Goal: Task Accomplishment & Management: Use online tool/utility

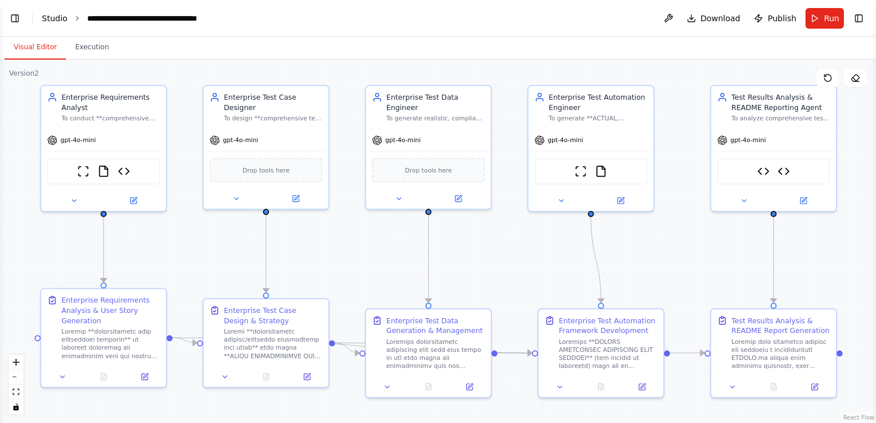
click at [46, 17] on link "Studio" at bounding box center [55, 18] width 26 height 9
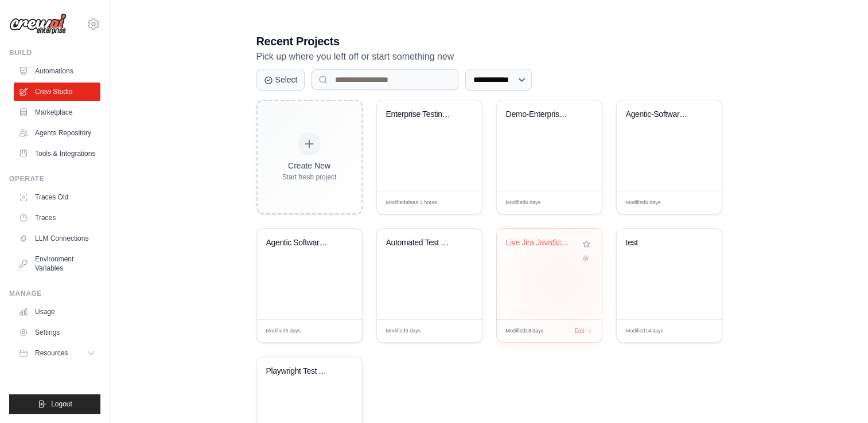
scroll to position [229, 0]
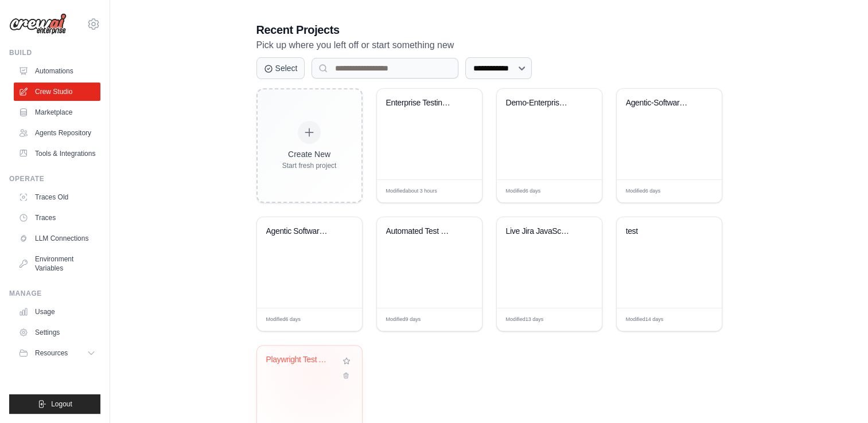
click at [317, 374] on div "Playwright Test Automation Crew" at bounding box center [309, 368] width 87 height 26
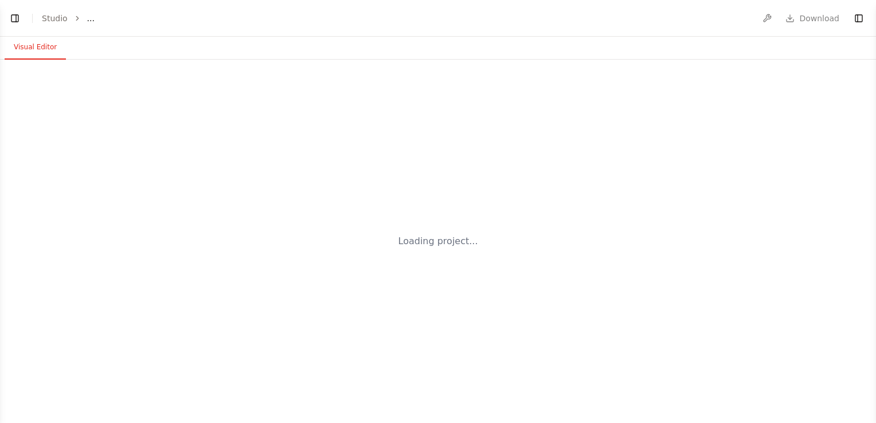
select select "****"
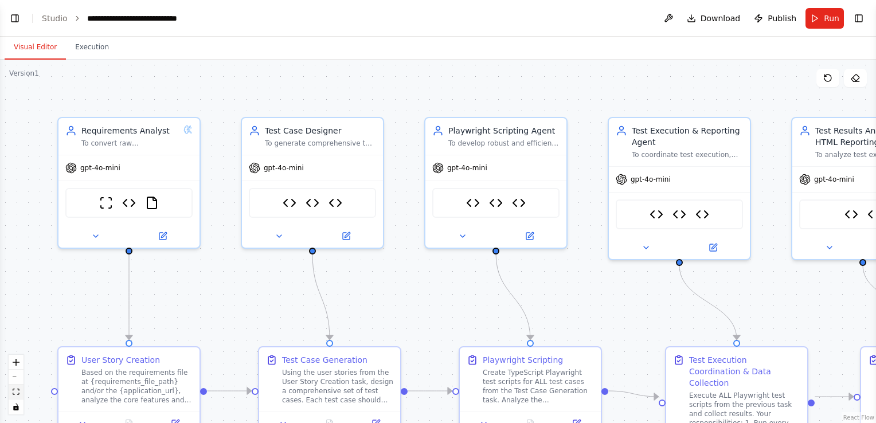
click at [13, 392] on icon "fit view" at bounding box center [16, 392] width 7 height 6
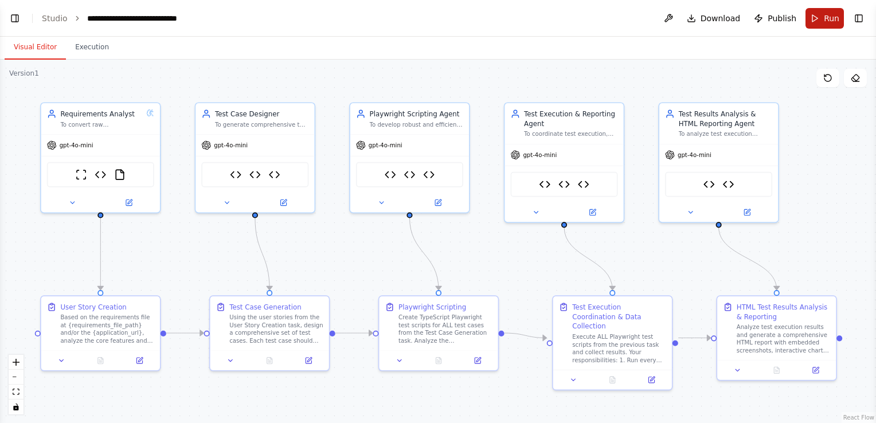
click at [826, 18] on span "Run" at bounding box center [831, 18] width 15 height 11
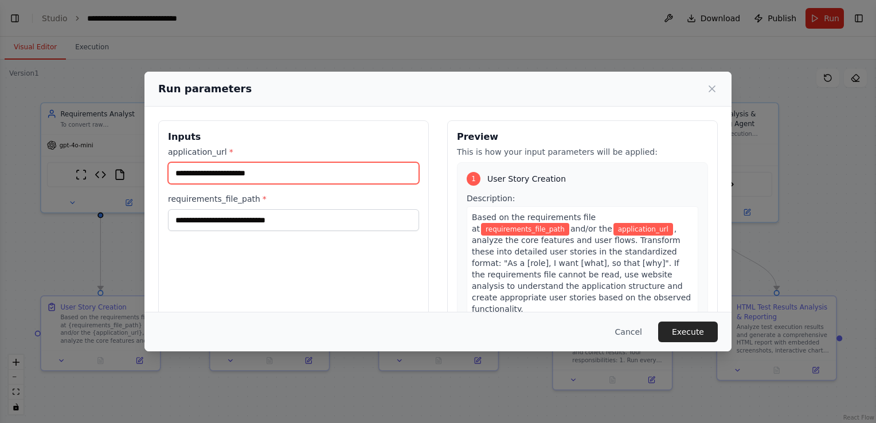
drag, startPoint x: 251, startPoint y: 173, endPoint x: 140, endPoint y: 172, distance: 110.7
click at [140, 172] on div "Run parameters Inputs application_url * requirements_file_path * Preview This i…" at bounding box center [438, 211] width 876 height 423
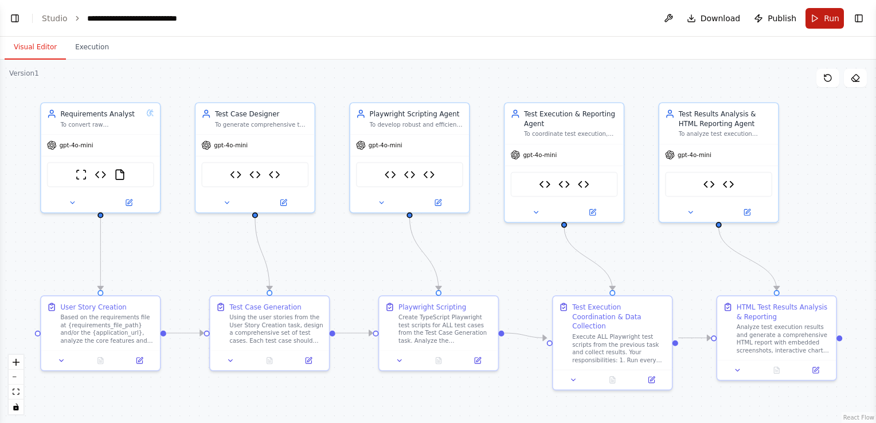
click at [827, 19] on span "Run" at bounding box center [831, 18] width 15 height 11
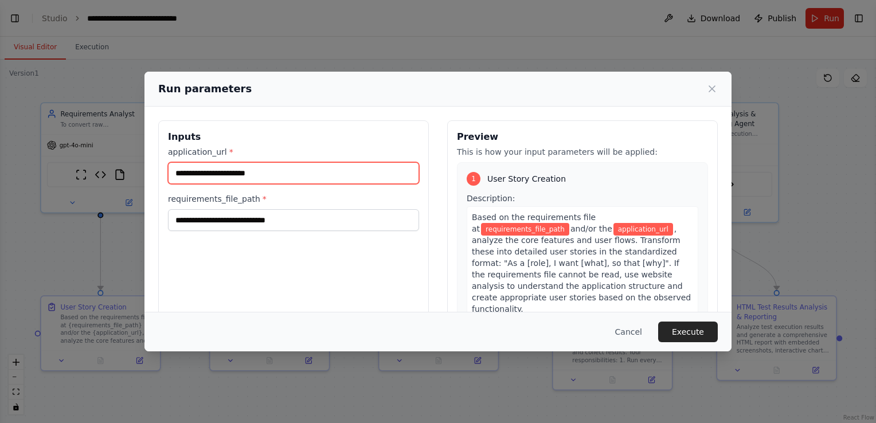
click at [303, 172] on input "application_url *" at bounding box center [293, 173] width 251 height 22
paste input "**********"
type input "**********"
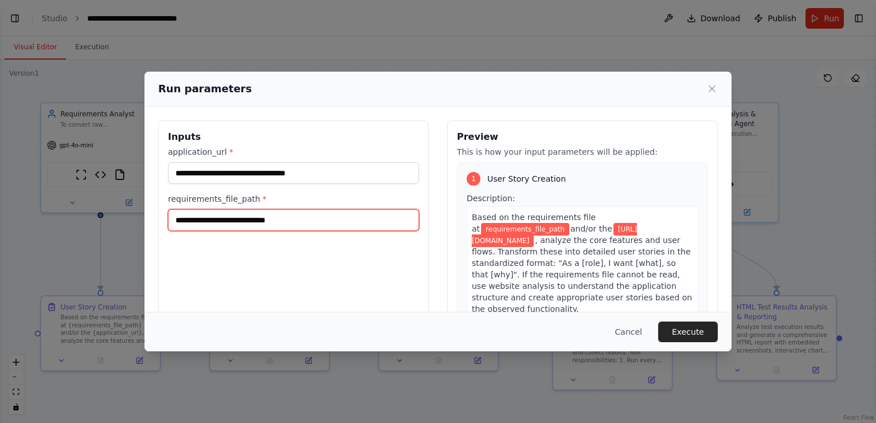
click at [285, 223] on input "requirements_file_path *" at bounding box center [293, 220] width 251 height 22
paste input "**********"
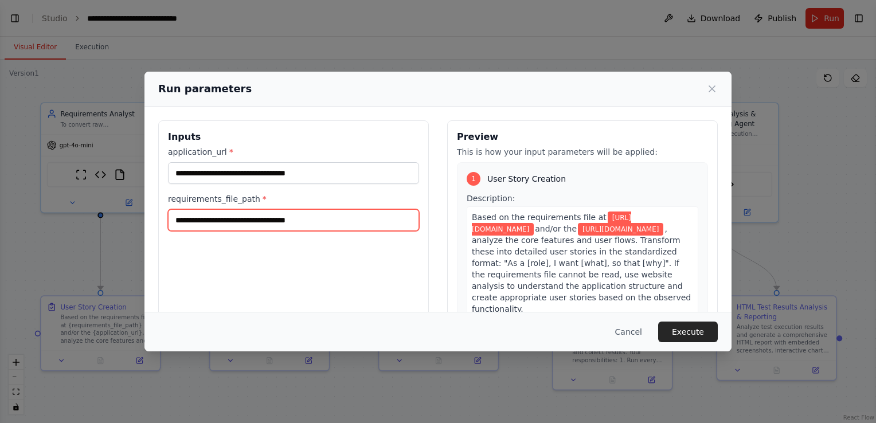
drag, startPoint x: 220, startPoint y: 220, endPoint x: 150, endPoint y: 218, distance: 70.0
click at [150, 218] on div "**********" at bounding box center [438, 256] width 587 height 299
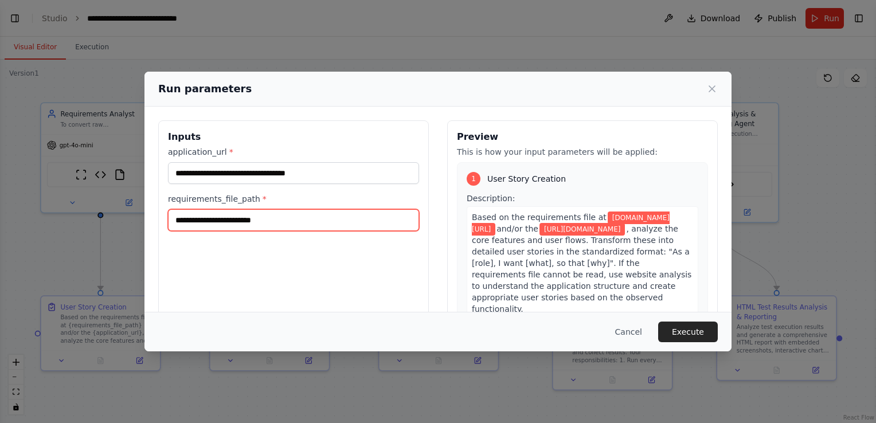
click at [309, 220] on input "**********" at bounding box center [293, 220] width 251 height 22
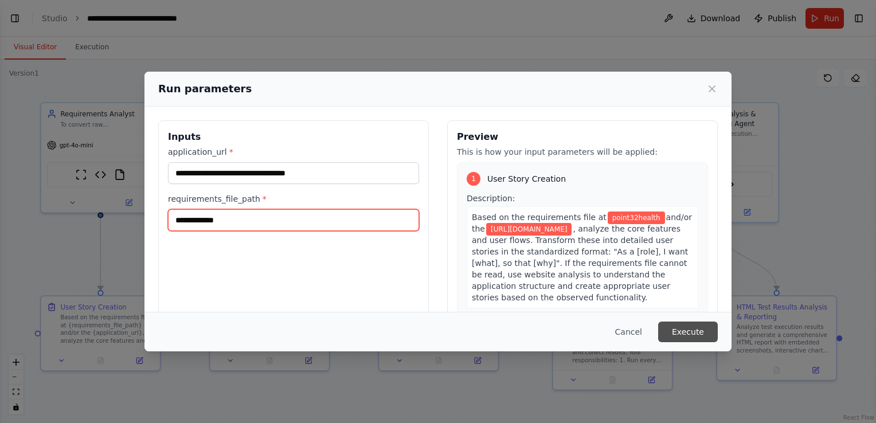
type input "**********"
click at [691, 328] on button "Execute" at bounding box center [688, 332] width 60 height 21
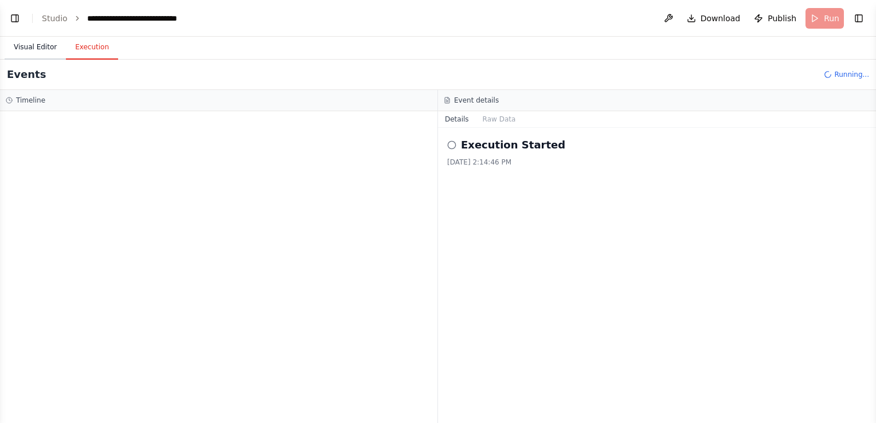
click at [39, 49] on button "Visual Editor" at bounding box center [35, 48] width 61 height 24
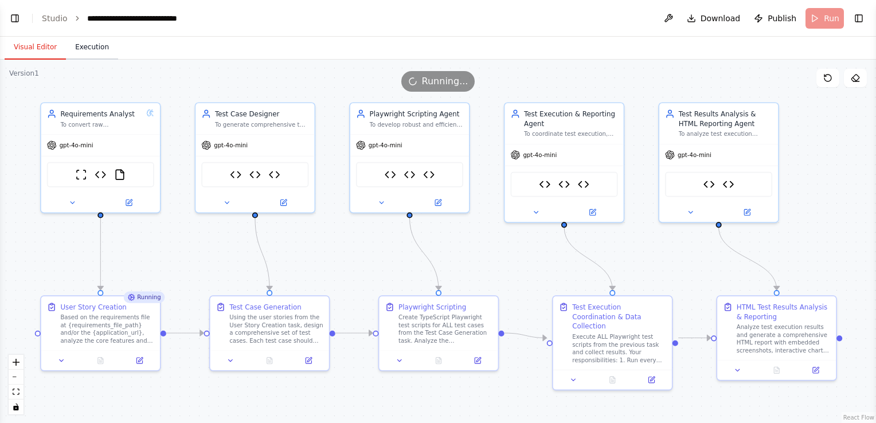
click at [73, 48] on button "Execution" at bounding box center [92, 48] width 52 height 24
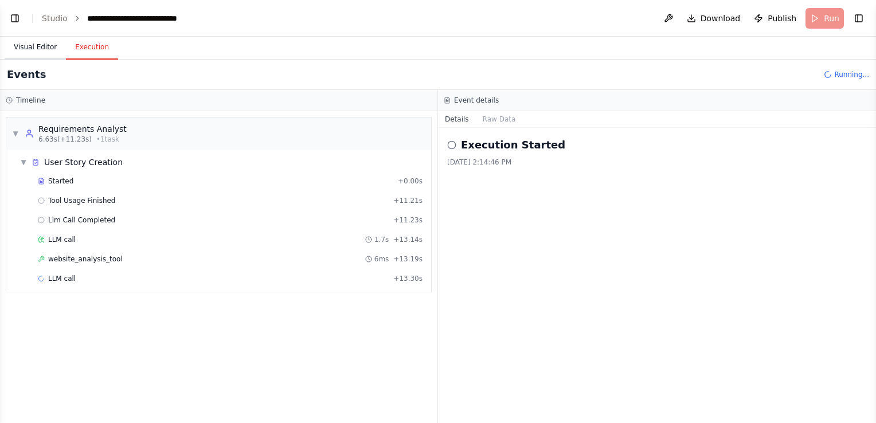
click at [21, 42] on button "Visual Editor" at bounding box center [35, 48] width 61 height 24
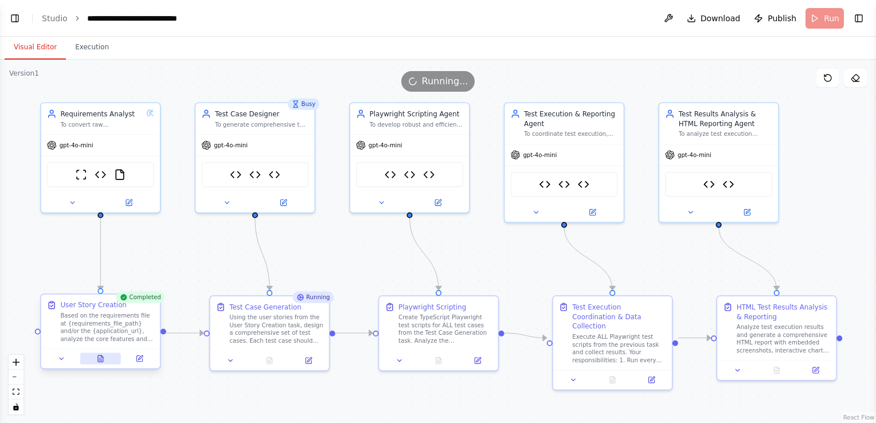
click at [101, 358] on icon at bounding box center [100, 359] width 5 height 6
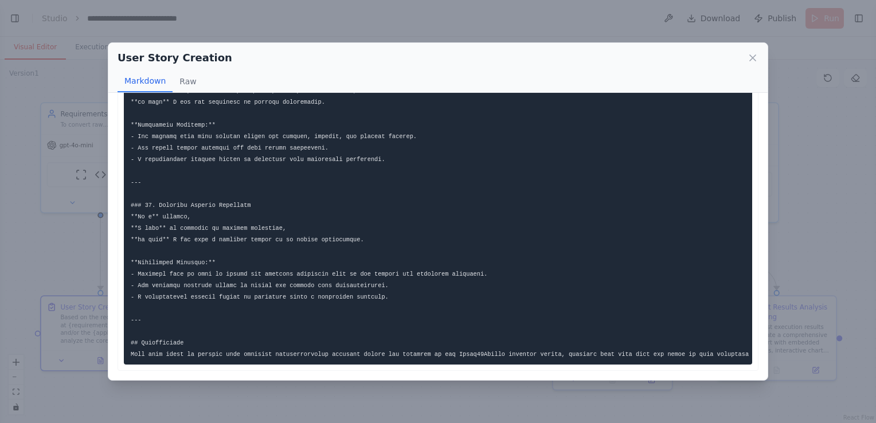
scroll to position [1205, 0]
click at [755, 57] on icon at bounding box center [752, 57] width 11 height 11
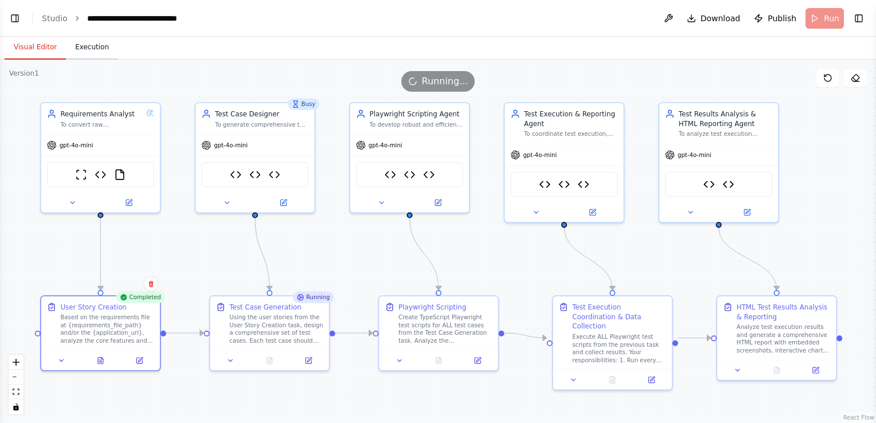
click at [89, 48] on button "Execution" at bounding box center [92, 48] width 52 height 24
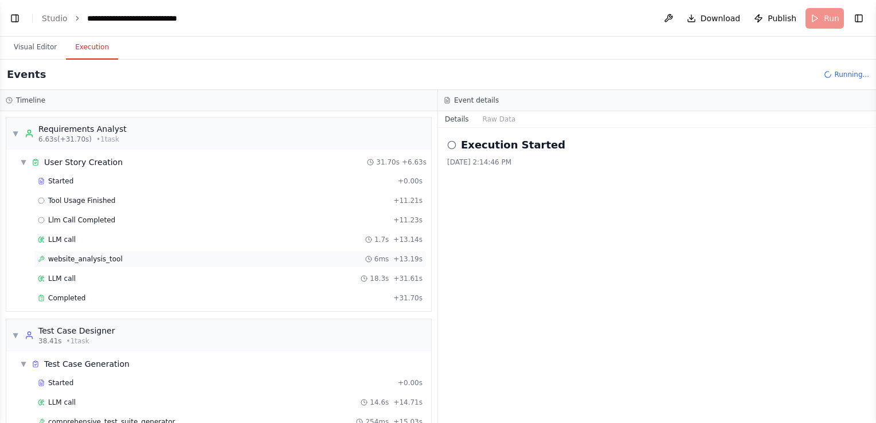
click at [83, 258] on span "website_analysis_tool" at bounding box center [85, 259] width 75 height 9
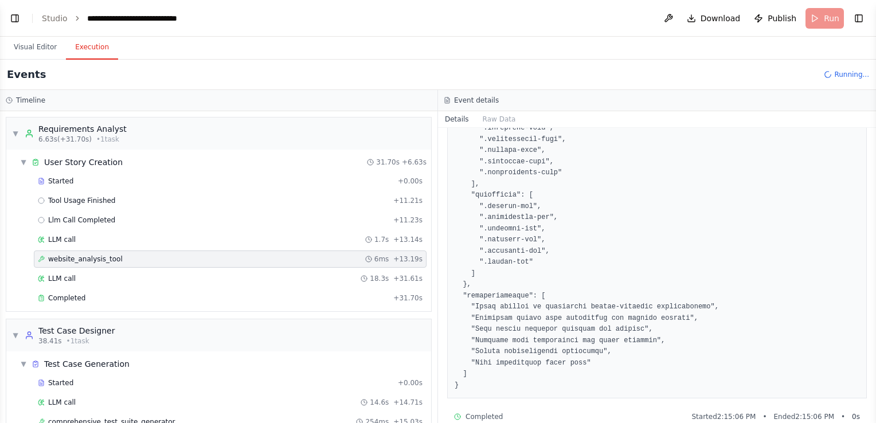
scroll to position [1778, 0]
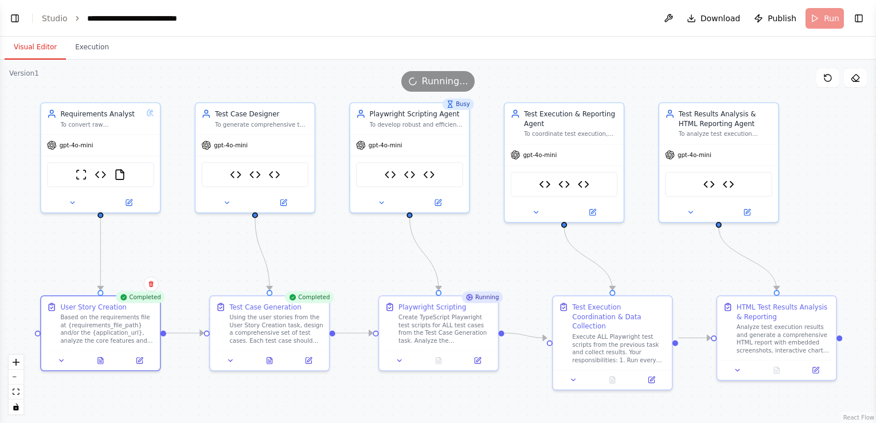
click at [33, 49] on button "Visual Editor" at bounding box center [35, 48] width 61 height 24
click at [268, 357] on icon at bounding box center [269, 359] width 5 height 6
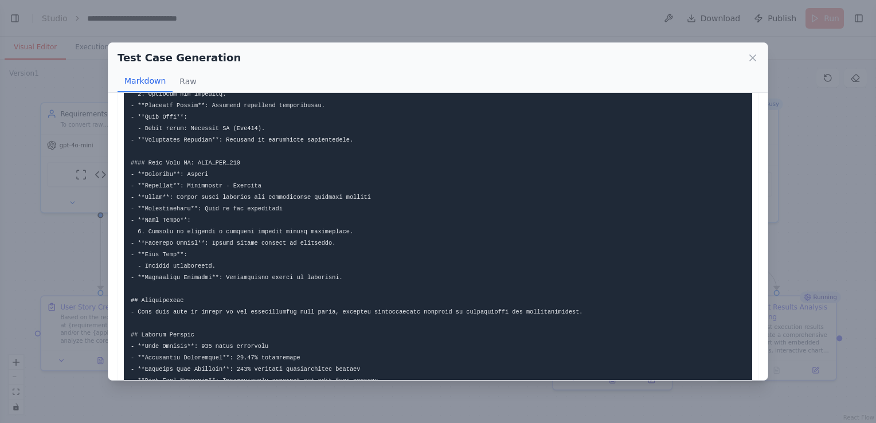
scroll to position [3342, 0]
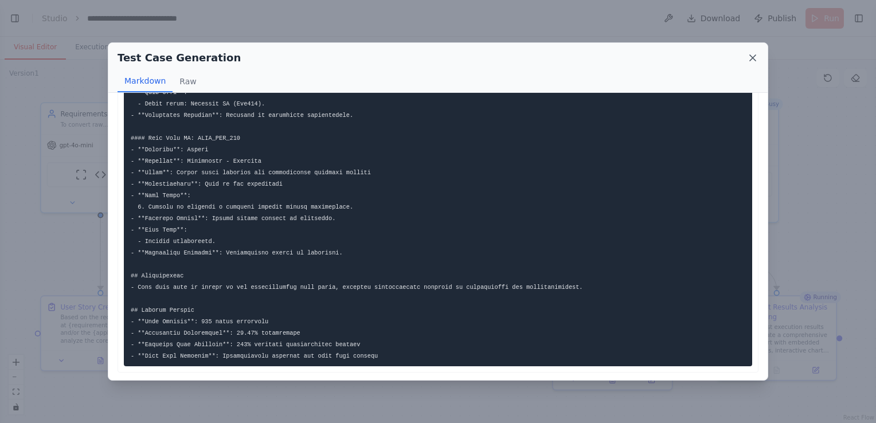
click at [753, 60] on icon at bounding box center [752, 57] width 11 height 11
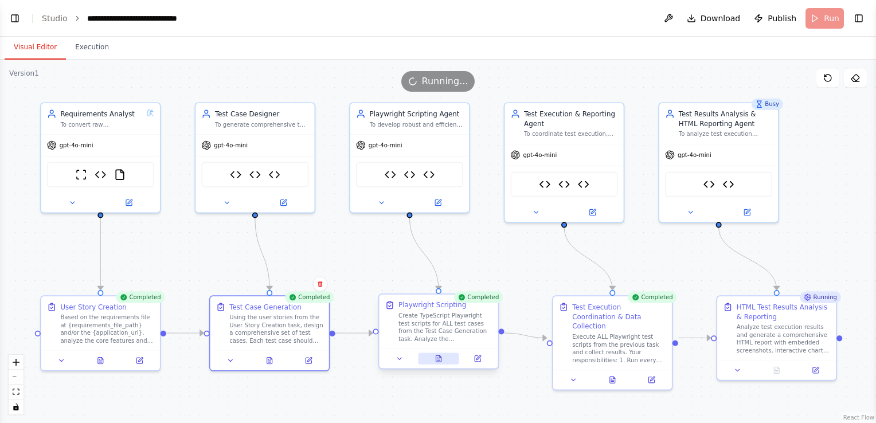
click at [440, 358] on icon at bounding box center [438, 359] width 5 height 6
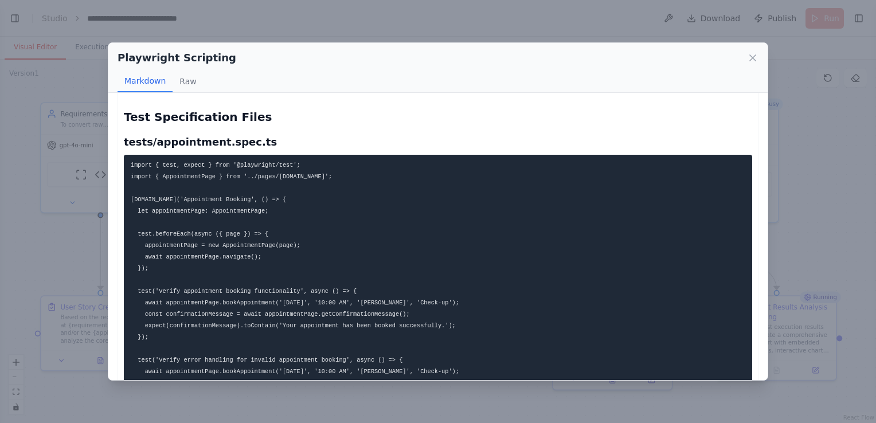
scroll to position [402, 0]
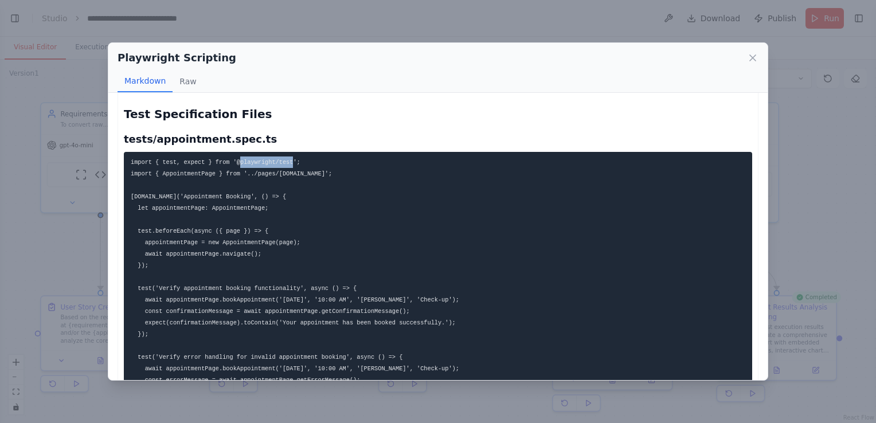
drag, startPoint x: 231, startPoint y: 163, endPoint x: 278, endPoint y: 161, distance: 47.1
click at [278, 161] on code "import { test, expect } from '@playwright/test'; import { AppointmentPage } fro…" at bounding box center [295, 288] width 329 height 259
drag, startPoint x: 278, startPoint y: 161, endPoint x: 305, endPoint y: 198, distance: 45.9
click at [305, 198] on pre "import { test, expect } from '@playwright/test'; import { AppointmentPage } fro…" at bounding box center [438, 288] width 629 height 273
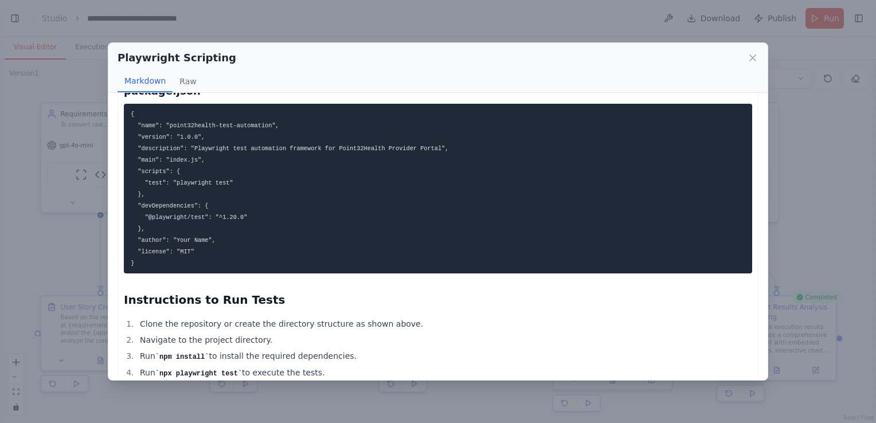
scroll to position [7153, 0]
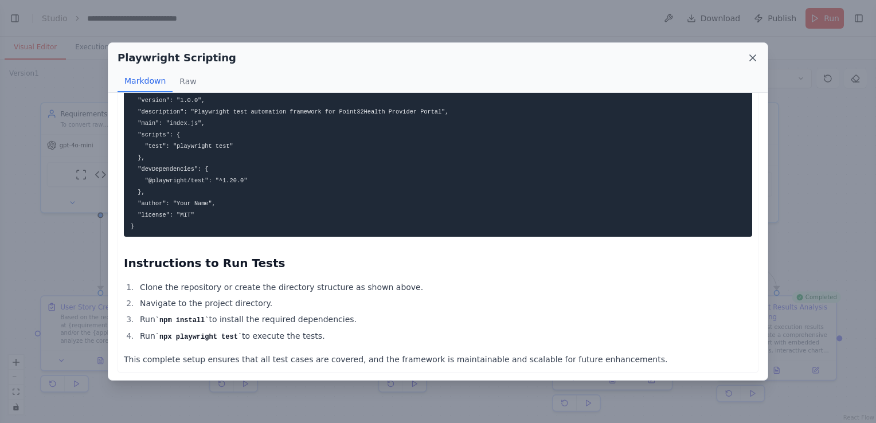
click at [754, 57] on icon at bounding box center [753, 58] width 6 height 6
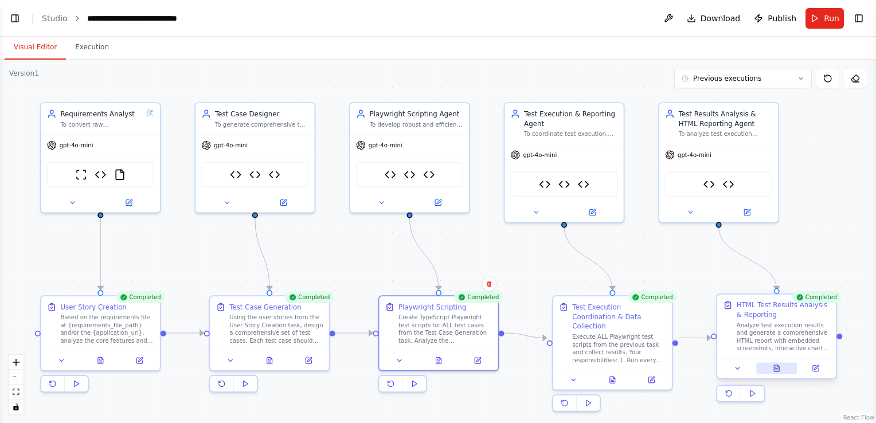
click at [774, 366] on icon at bounding box center [776, 368] width 5 height 6
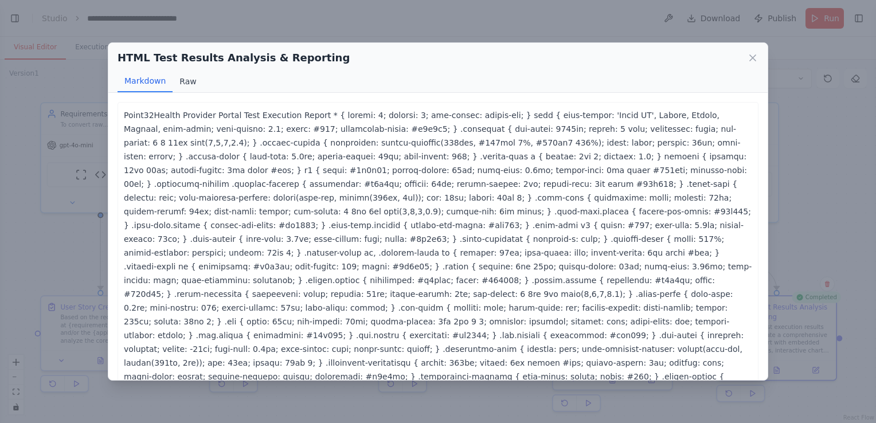
click at [181, 80] on button "Raw" at bounding box center [188, 82] width 30 height 22
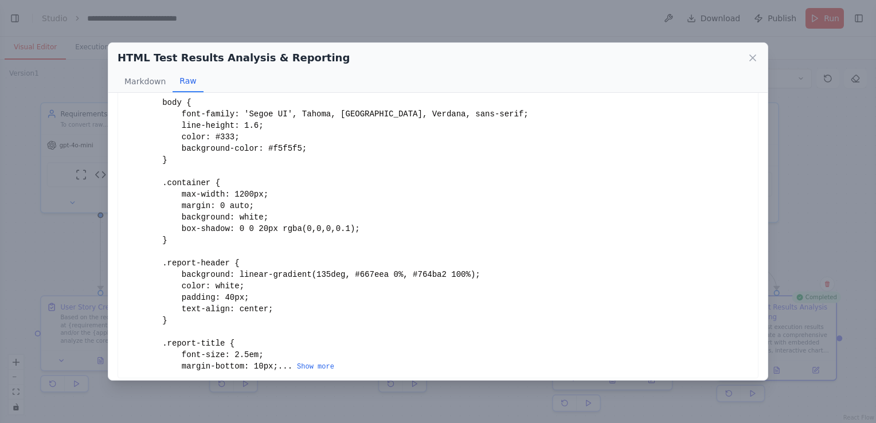
scroll to position [189, 0]
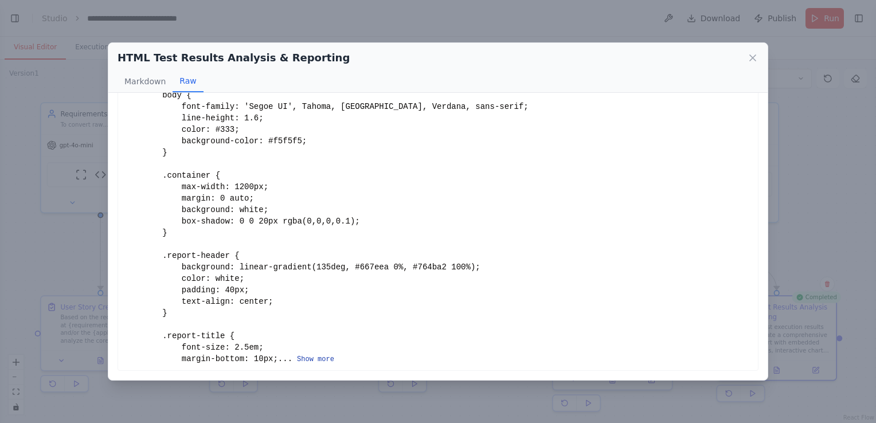
click at [297, 358] on button "Show more" at bounding box center [315, 359] width 37 height 9
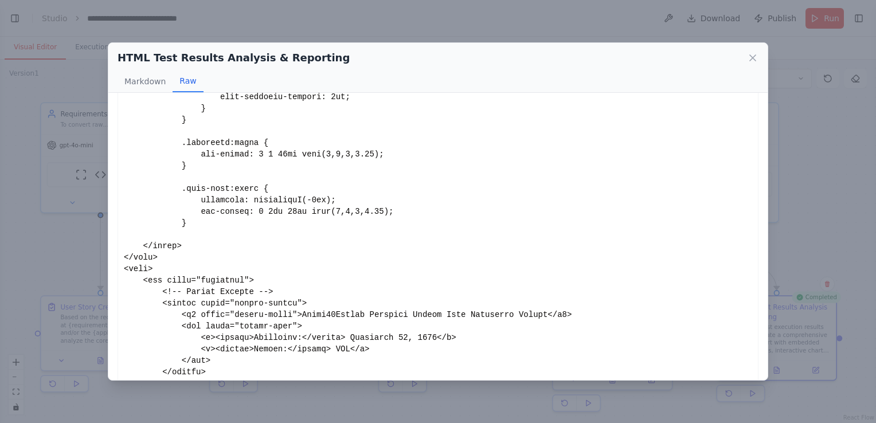
scroll to position [3000, 0]
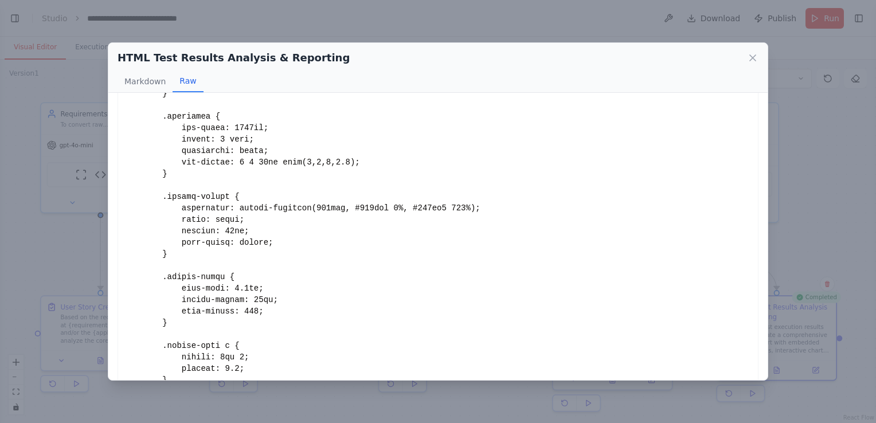
scroll to position [0, 0]
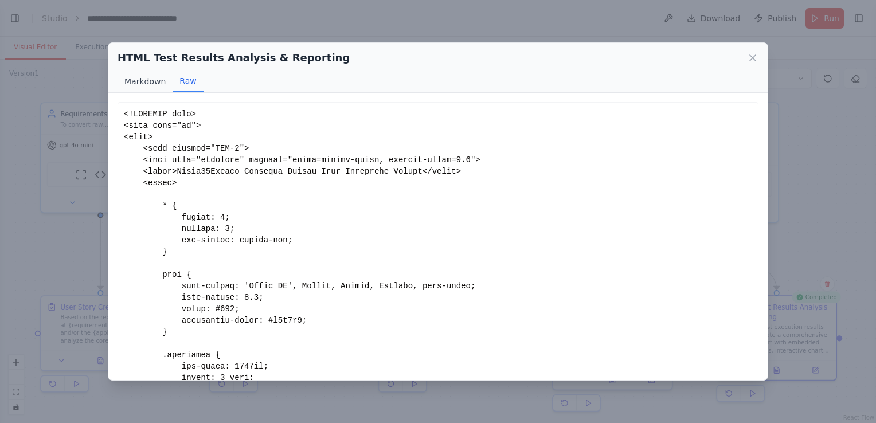
click at [145, 82] on button "Markdown" at bounding box center [145, 82] width 55 height 22
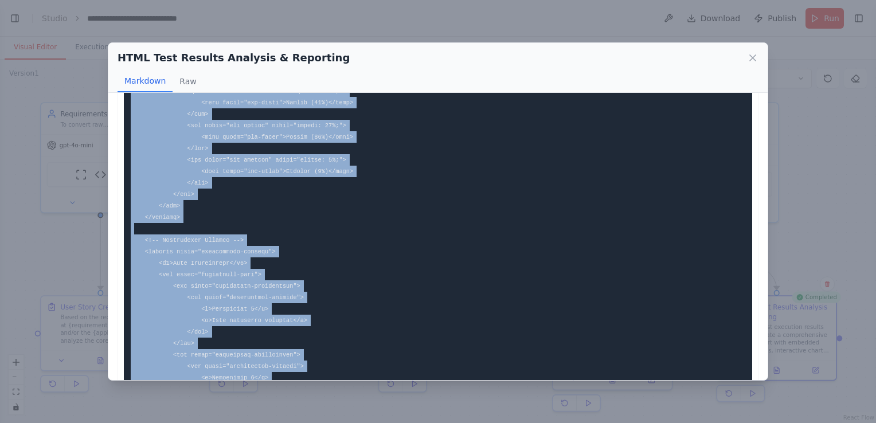
scroll to position [1495, 0]
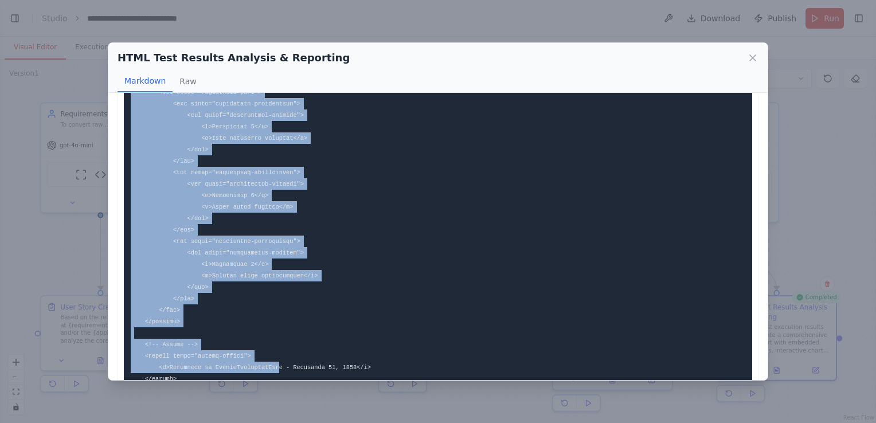
drag, startPoint x: 131, startPoint y: 186, endPoint x: 223, endPoint y: 336, distance: 176.4
copy code "<!-- Executive Summary --> <section class="executive-summary"> <h2>Executive Su…"
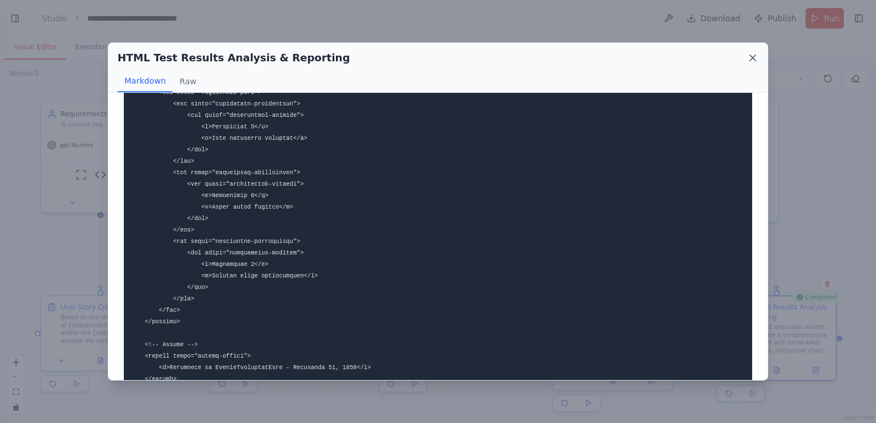
click at [752, 57] on icon at bounding box center [753, 58] width 6 height 6
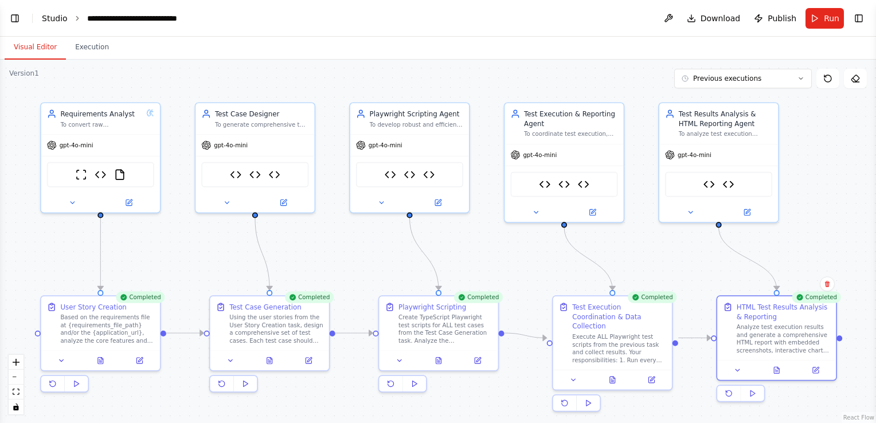
click at [52, 17] on link "Studio" at bounding box center [55, 18] width 26 height 9
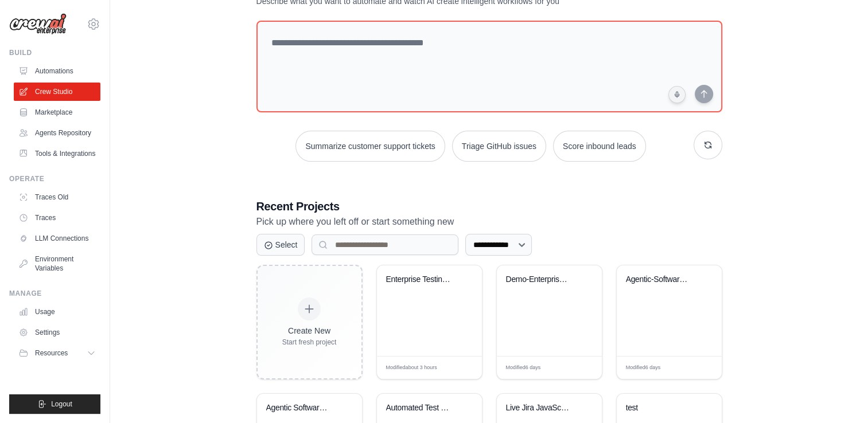
scroll to position [115, 0]
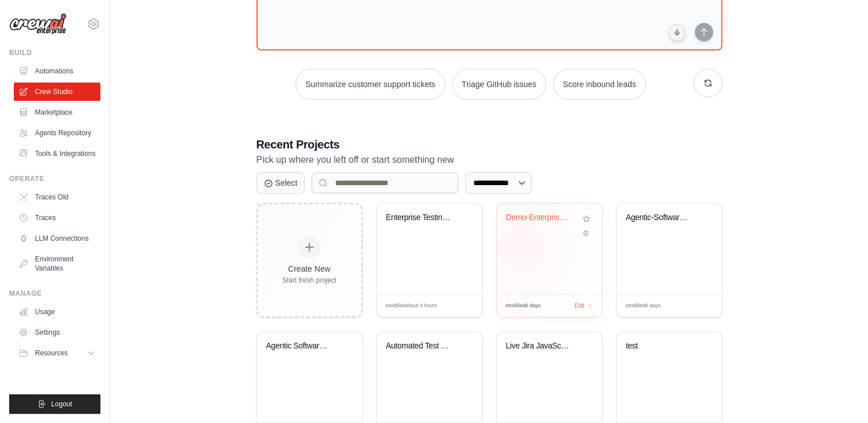
click at [523, 247] on div "Demo-Enterprise Agentic Software En..." at bounding box center [549, 249] width 105 height 91
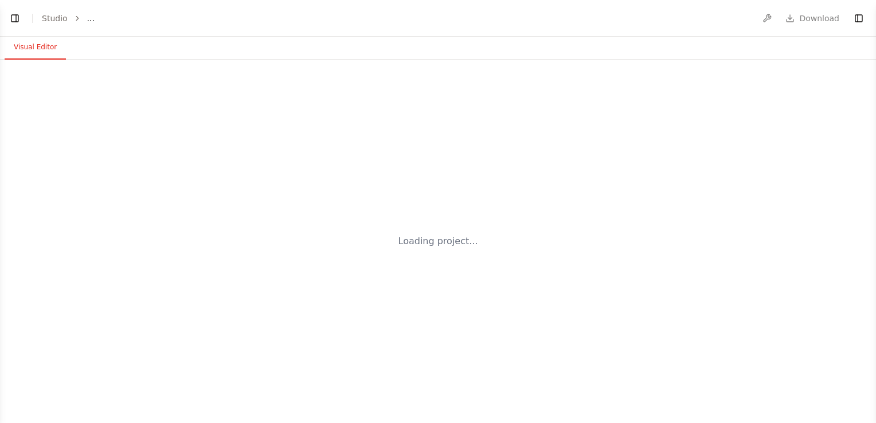
select select "****"
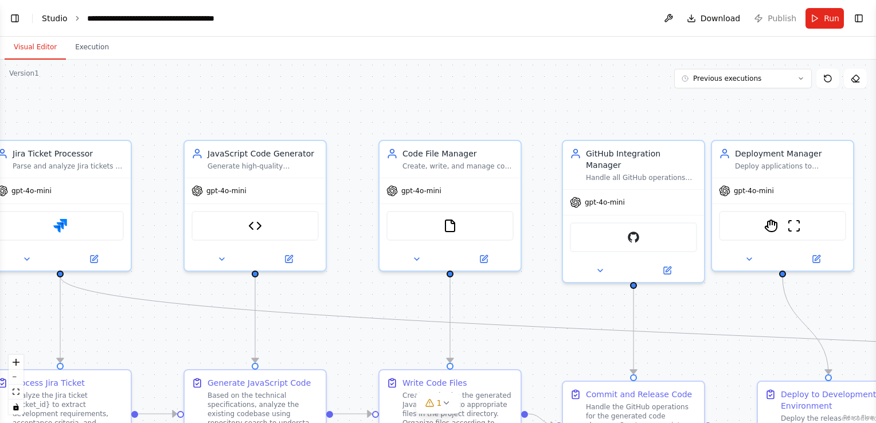
click at [48, 18] on link "Studio" at bounding box center [55, 18] width 26 height 9
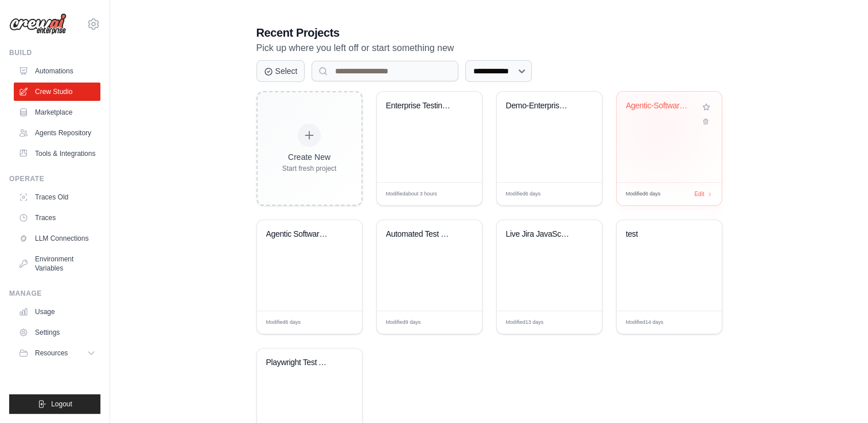
scroll to position [229, 0]
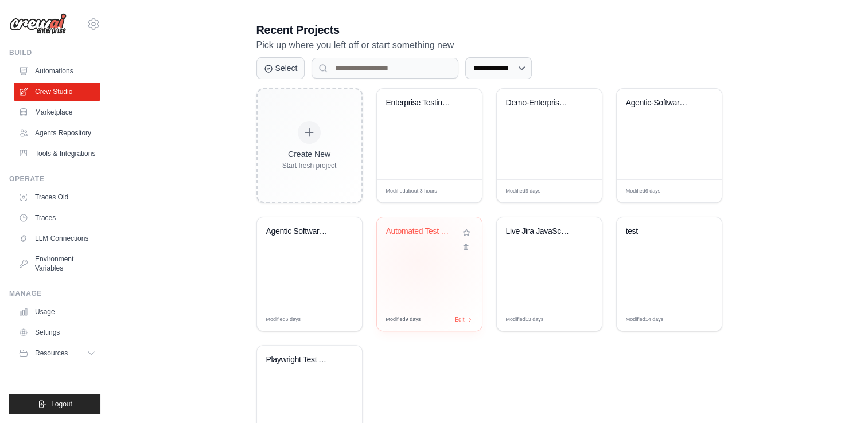
click at [418, 261] on div "Automated Test Generator" at bounding box center [429, 262] width 105 height 91
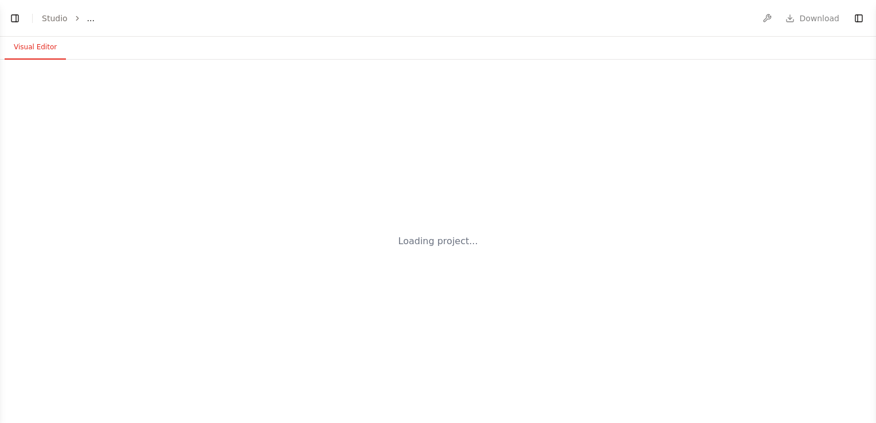
select select "****"
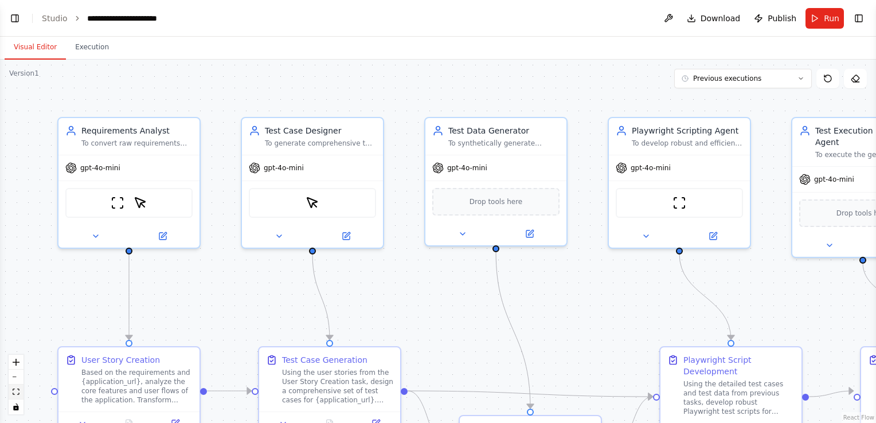
scroll to position [3355, 0]
click at [13, 391] on icon "fit view" at bounding box center [16, 392] width 7 height 6
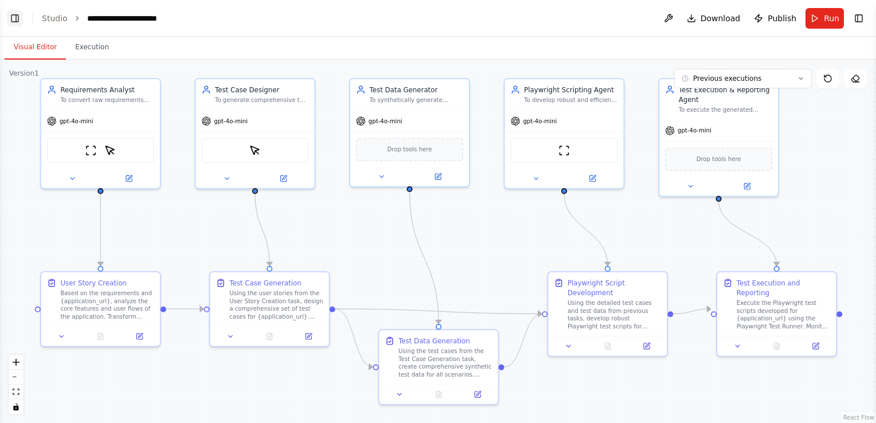
click at [12, 19] on button "Toggle Left Sidebar" at bounding box center [15, 18] width 16 height 16
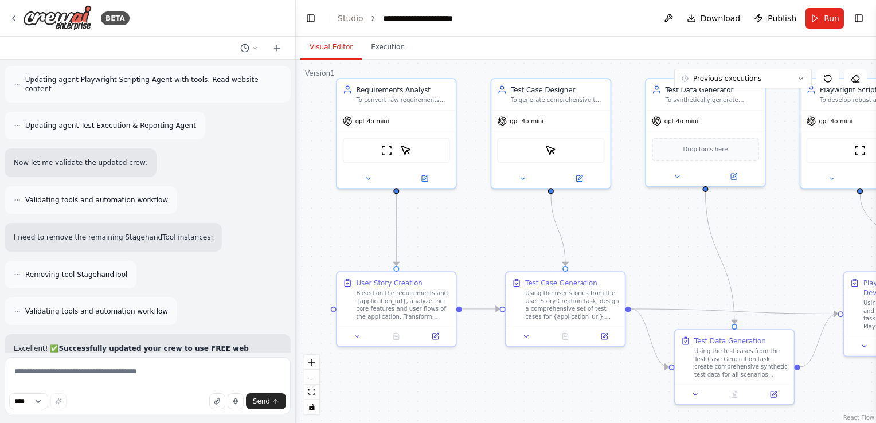
scroll to position [2380, 0]
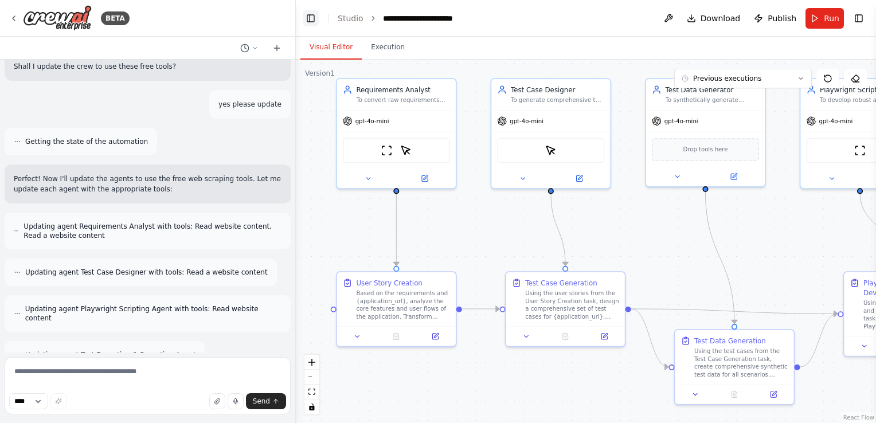
click at [312, 16] on button "Toggle Left Sidebar" at bounding box center [311, 18] width 16 height 16
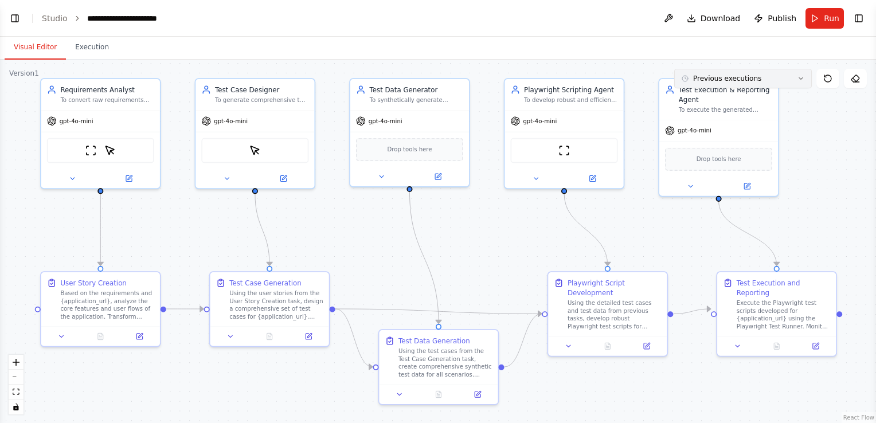
click at [798, 79] on icon at bounding box center [801, 78] width 7 height 7
click at [827, 140] on div ".deletable-edge-delete-btn { width: 20px; height: 20px; border: 0px solid #ffff…" at bounding box center [438, 242] width 876 height 364
drag, startPoint x: 744, startPoint y: 77, endPoint x: 746, endPoint y: 53, distance: 23.6
click at [746, 53] on div "Visual Editor Execution Version 1 Previous executions Show Tools Hide Agents Re…" at bounding box center [438, 230] width 876 height 387
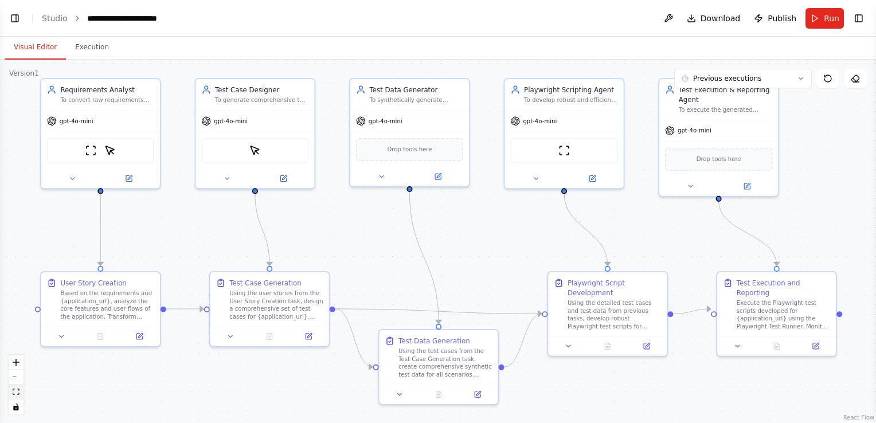
click at [15, 391] on icon "fit view" at bounding box center [16, 392] width 7 height 6
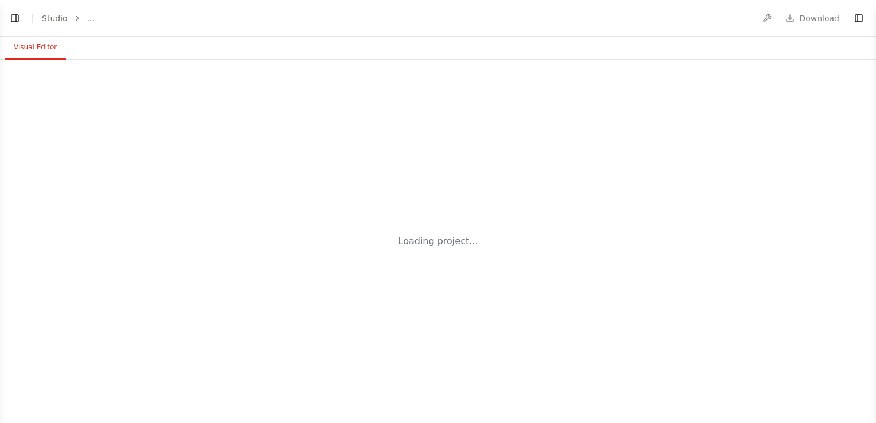
select select "****"
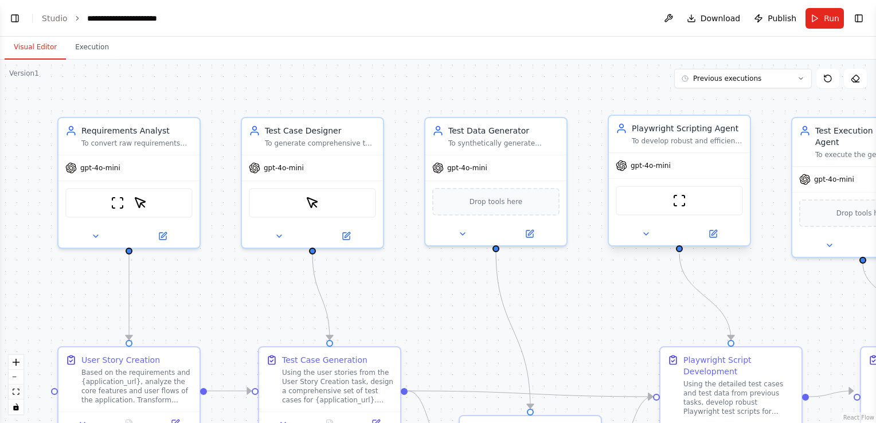
scroll to position [3355, 0]
